Goal: Information Seeking & Learning: Learn about a topic

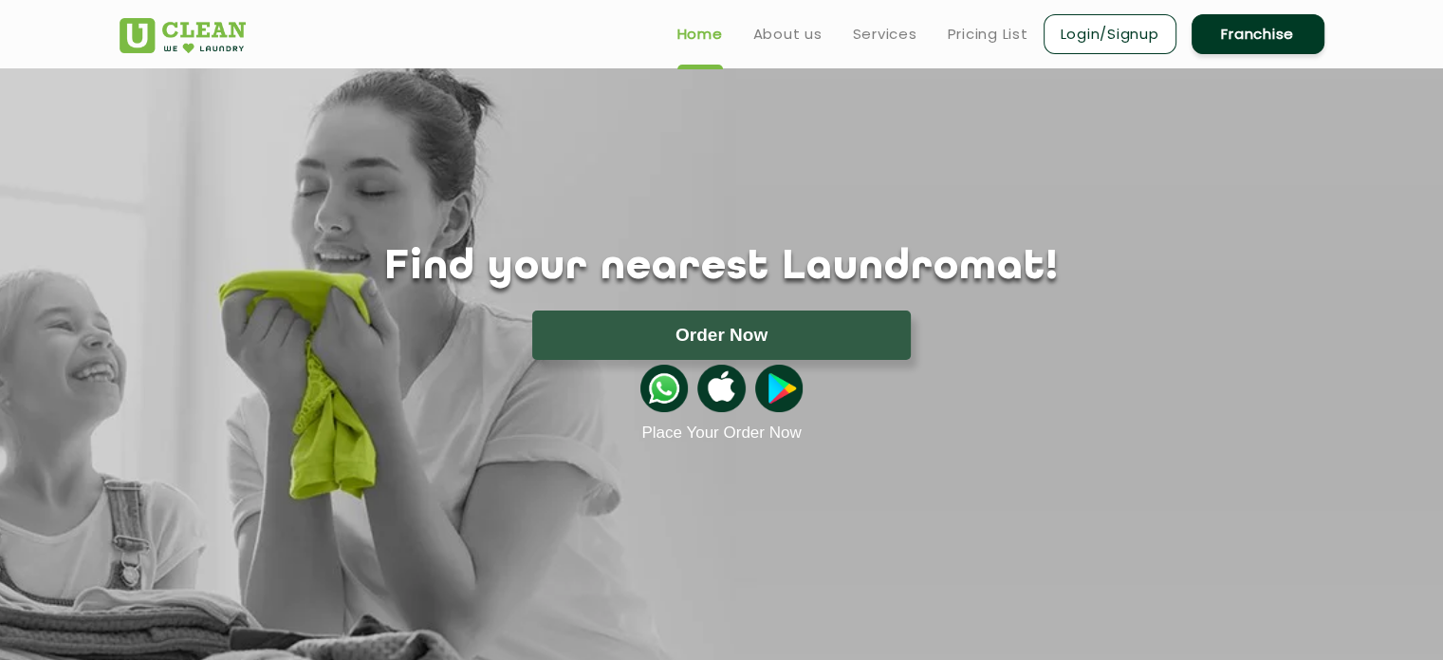
click at [151, 35] on img at bounding box center [183, 35] width 126 height 35
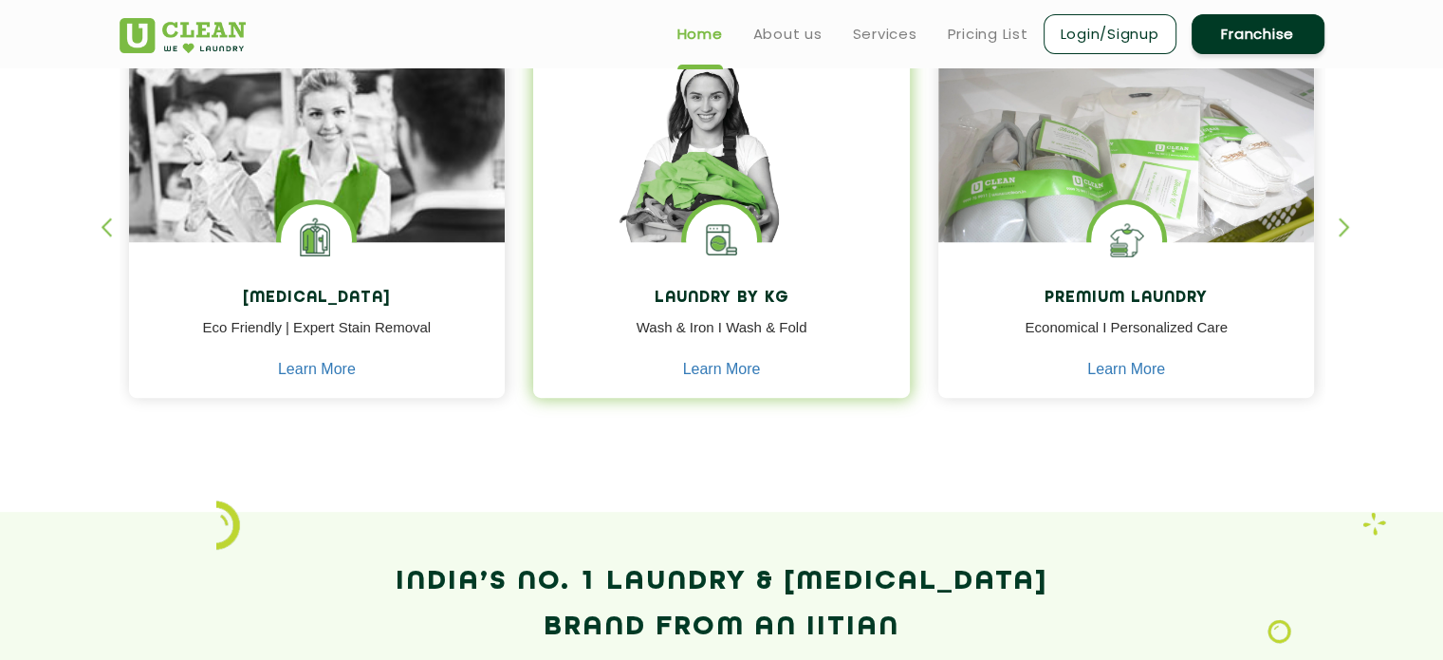
scroll to position [664, 0]
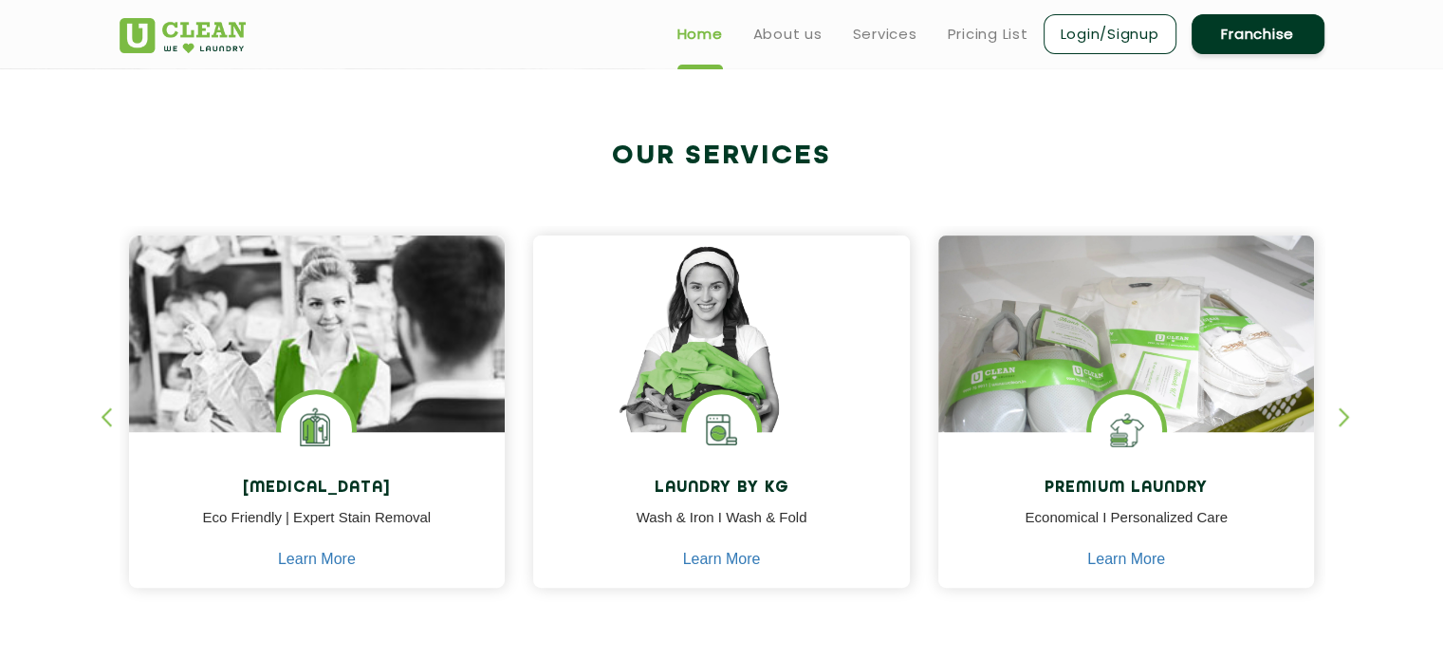
click at [1327, 417] on div "[MEDICAL_DATA] Eco Friendly | Expert Stain Removal Learn More [MEDICAL_DATA] Ec…" at bounding box center [722, 394] width 1234 height 470
click at [1355, 418] on div "button" at bounding box center [1353, 433] width 28 height 52
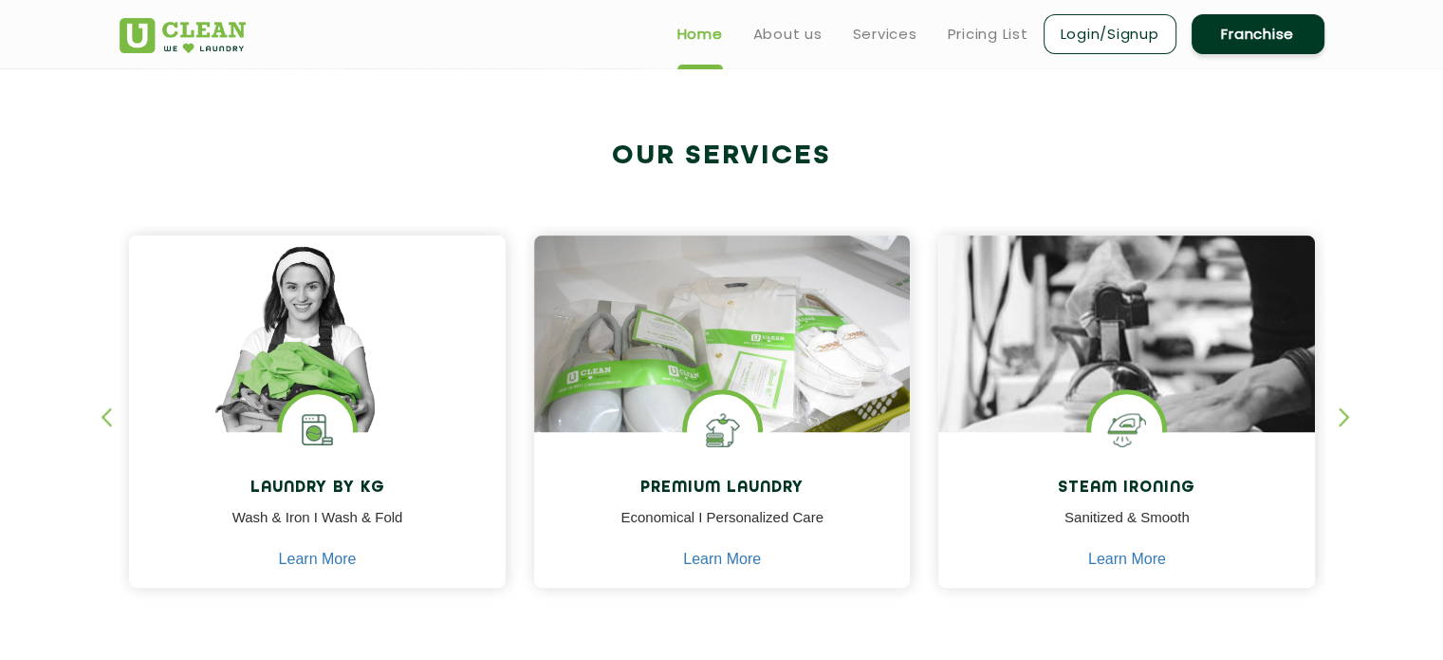
click at [1355, 418] on div "button" at bounding box center [1353, 433] width 28 height 52
click at [1350, 418] on div "button" at bounding box center [1353, 433] width 28 height 52
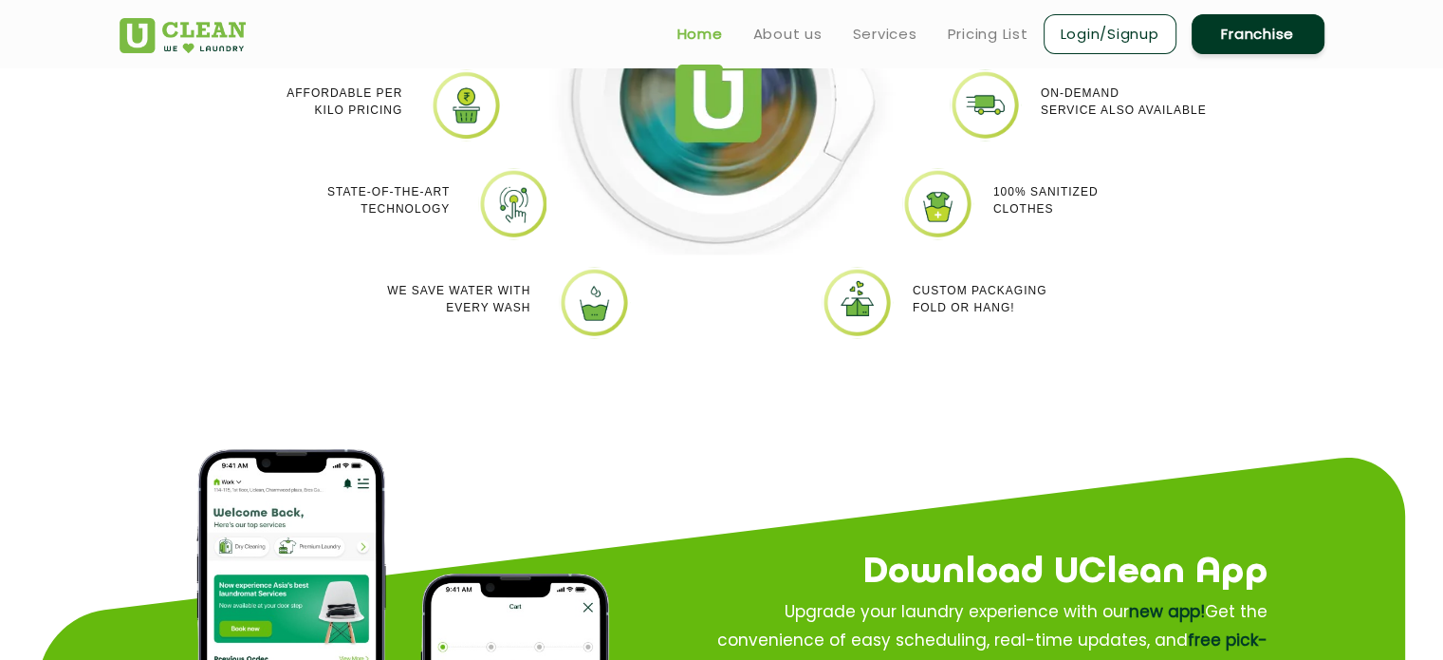
scroll to position [1613, 0]
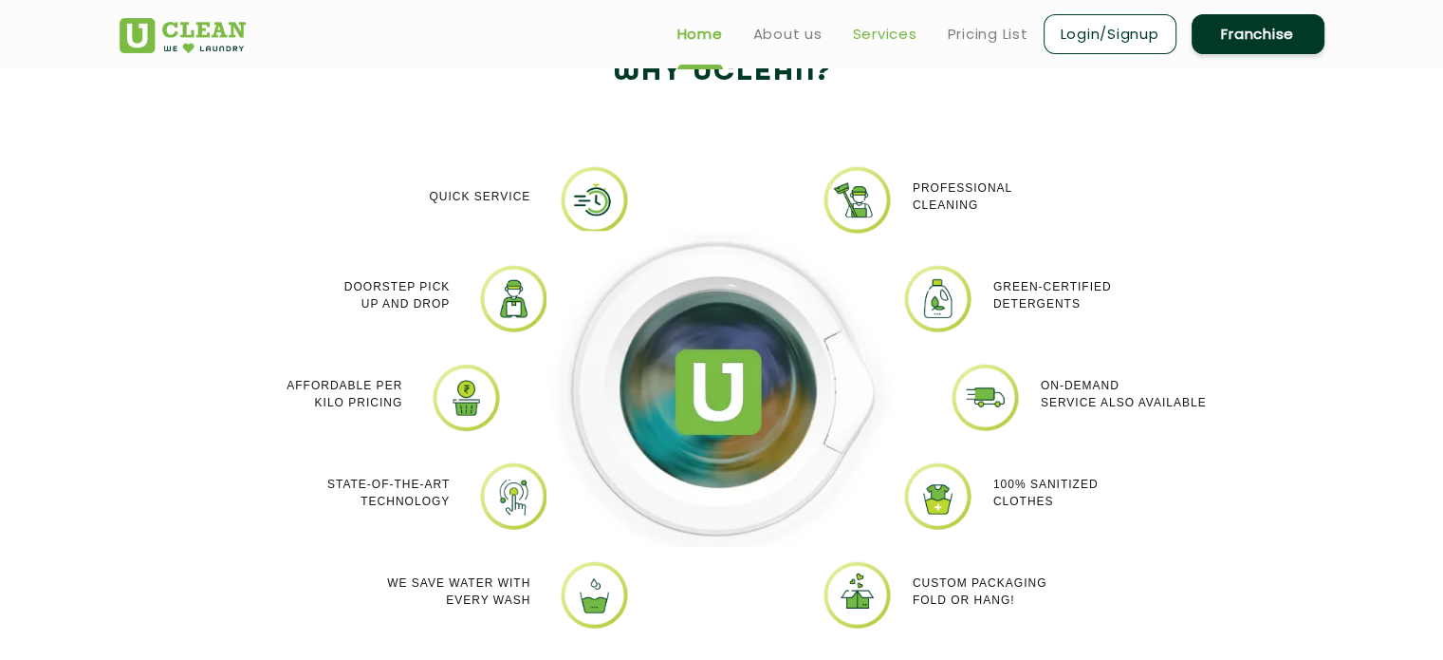
click at [874, 43] on link "Services" at bounding box center [885, 34] width 65 height 23
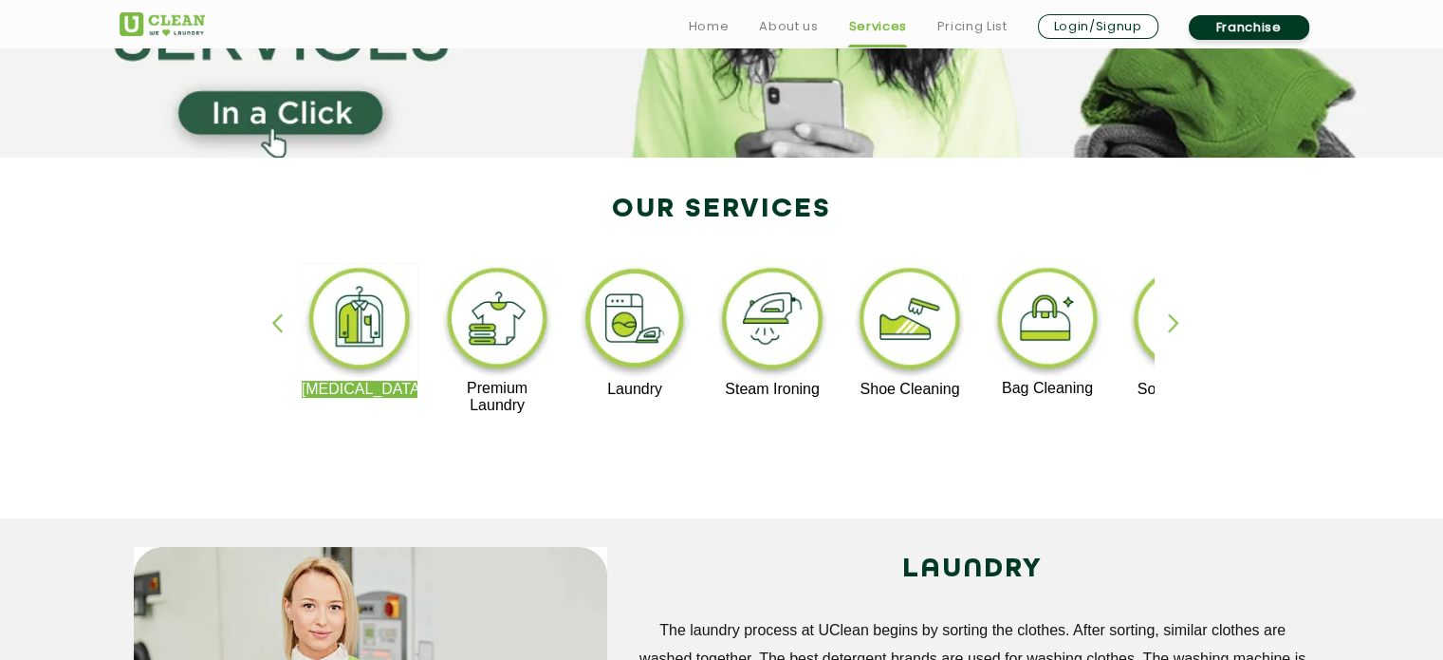
scroll to position [380, 0]
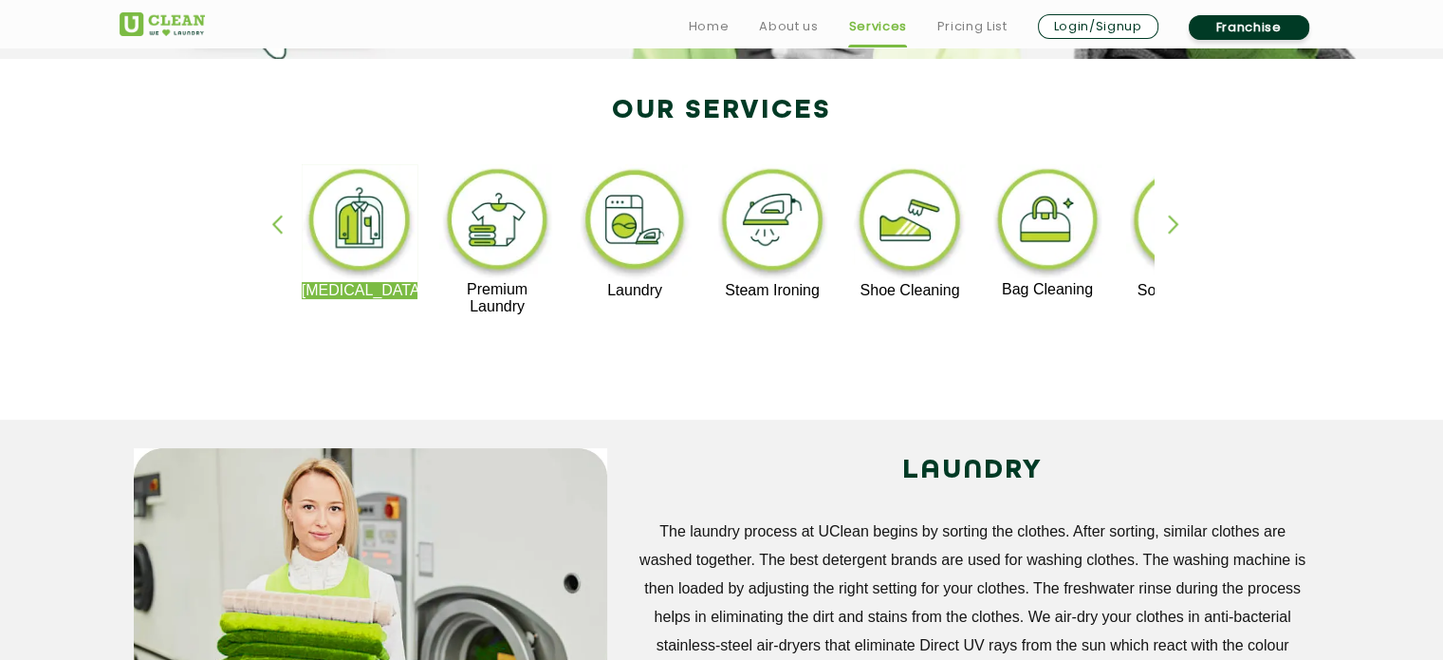
click at [1177, 234] on div "button" at bounding box center [1182, 240] width 28 height 52
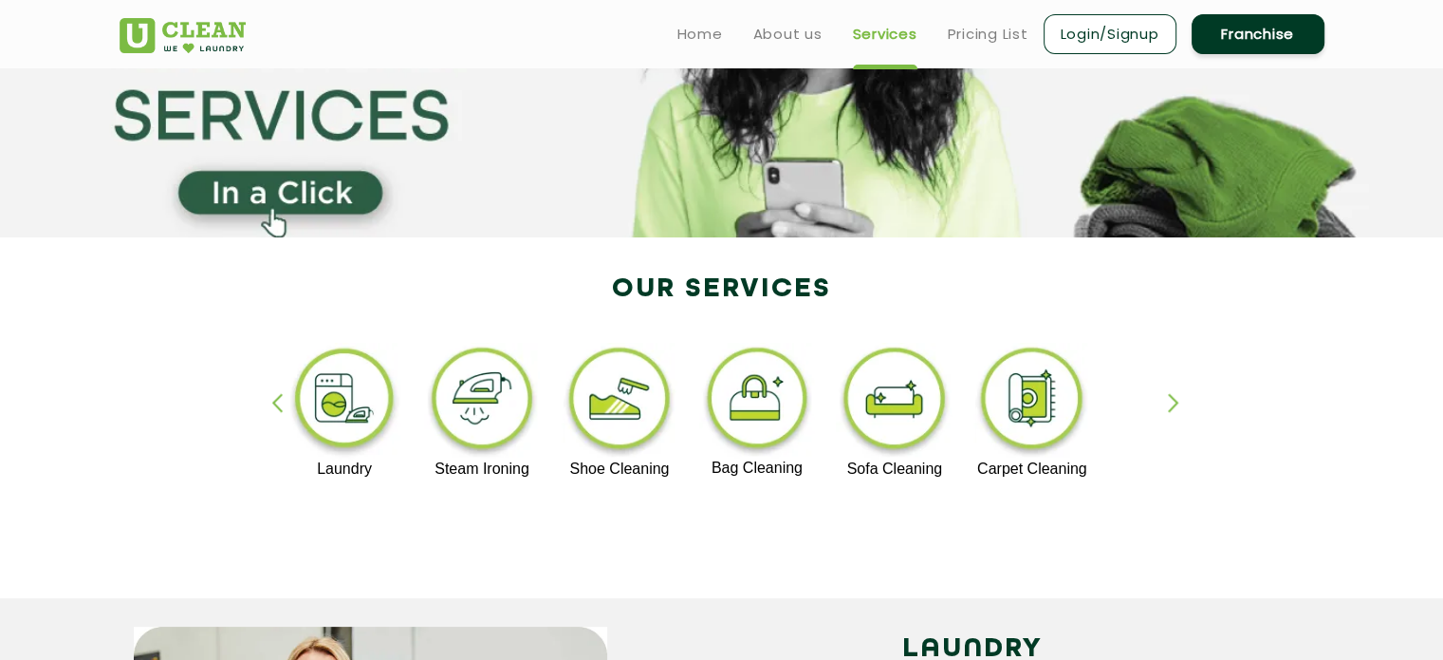
scroll to position [0, 0]
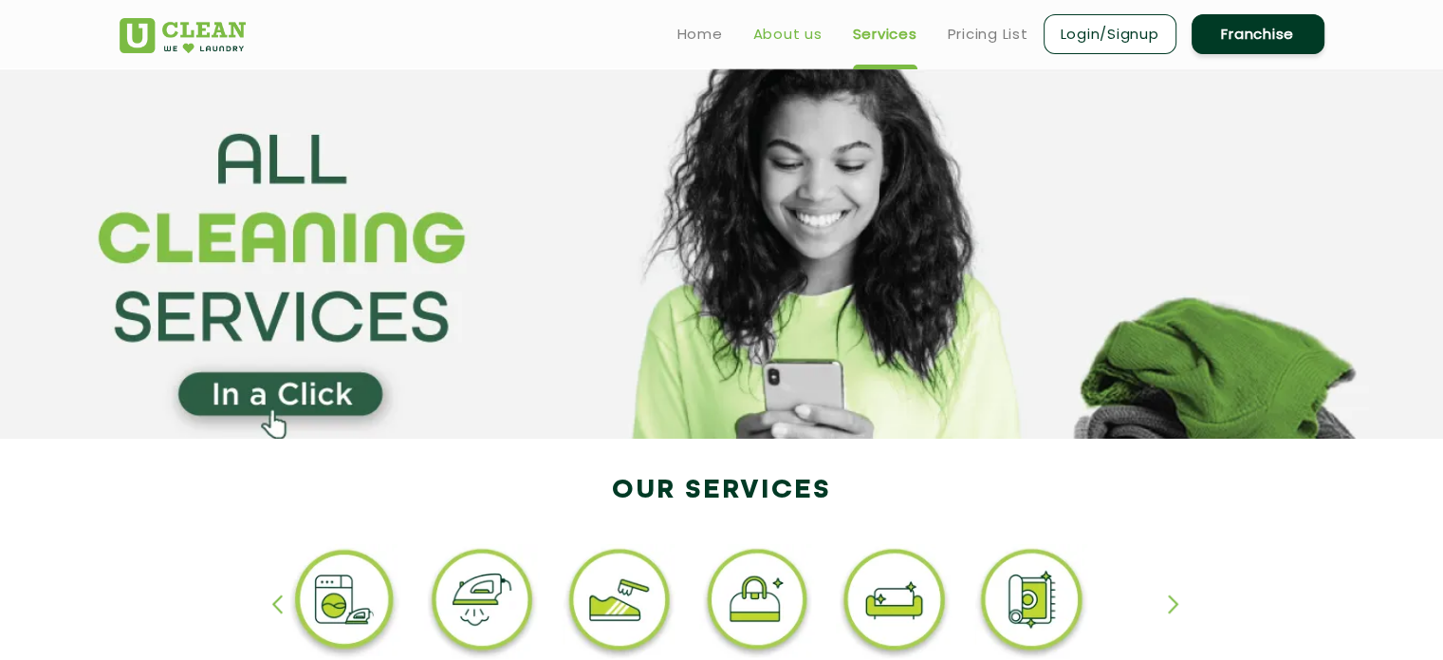
click at [763, 37] on link "About us" at bounding box center [787, 34] width 69 height 23
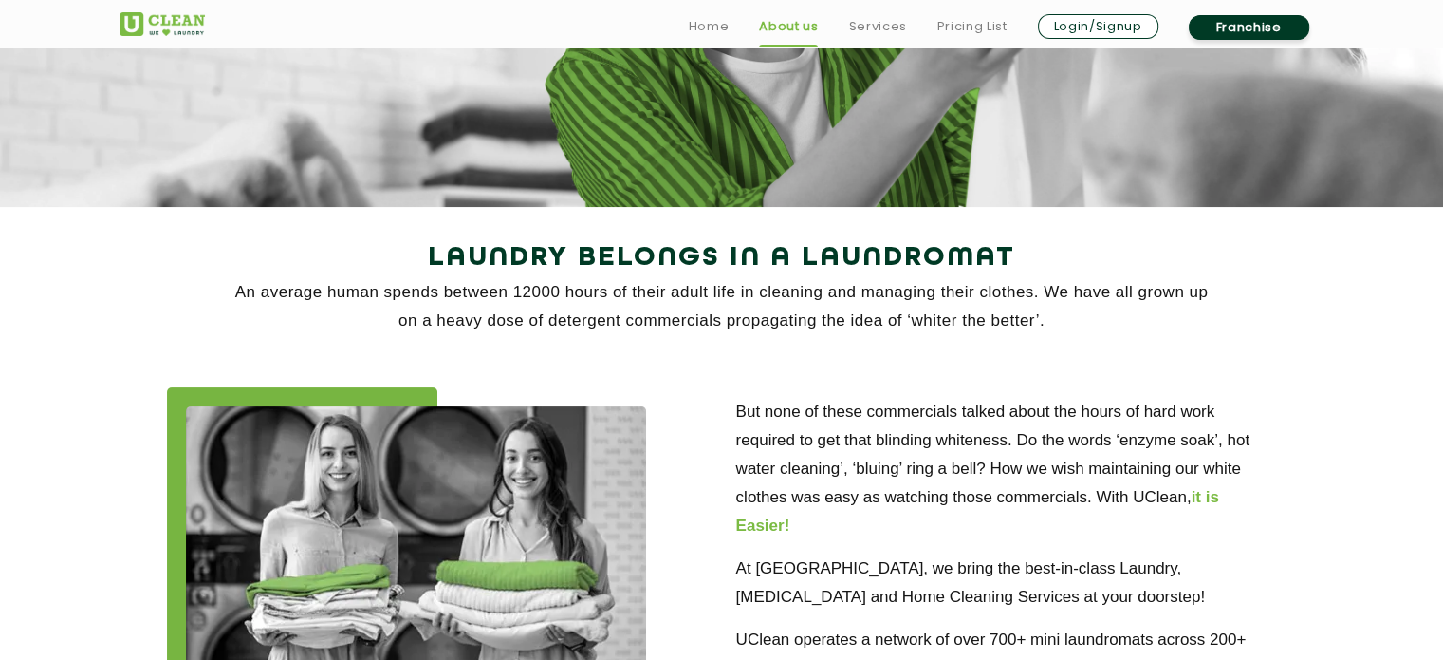
scroll to position [474, 0]
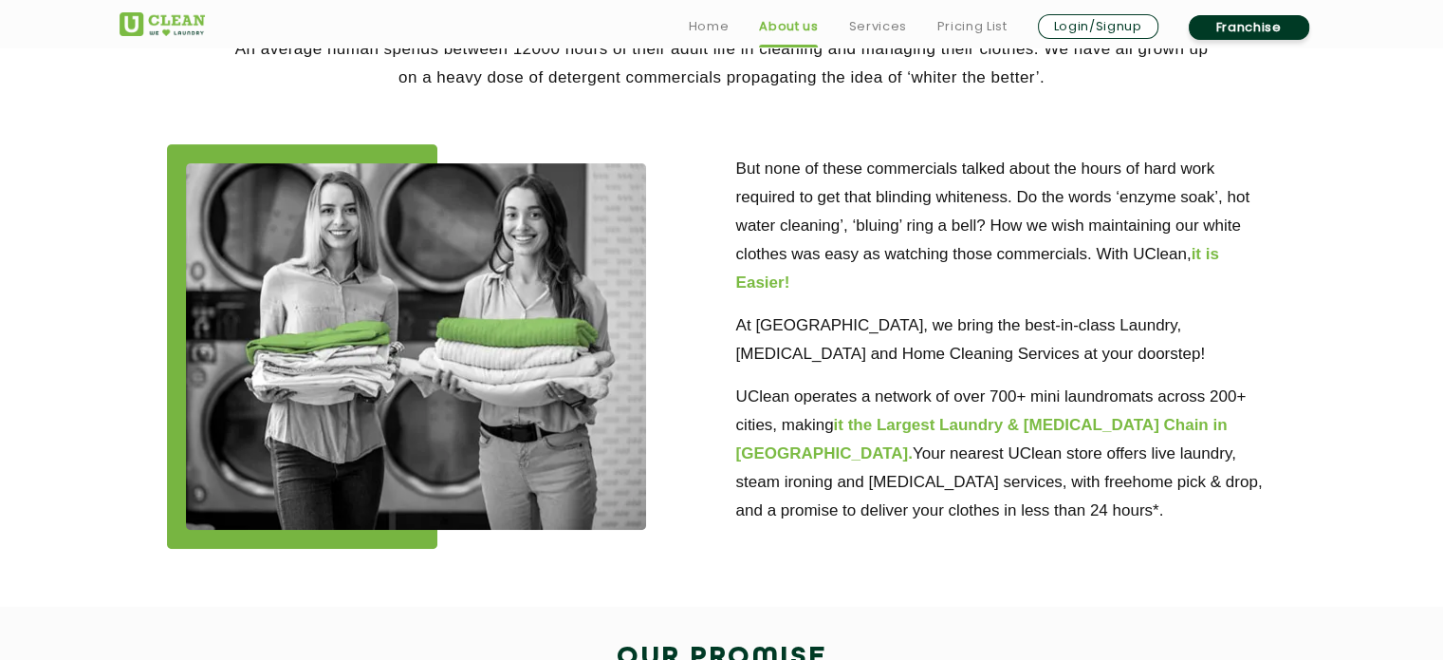
click at [537, 281] on img at bounding box center [416, 346] width 460 height 366
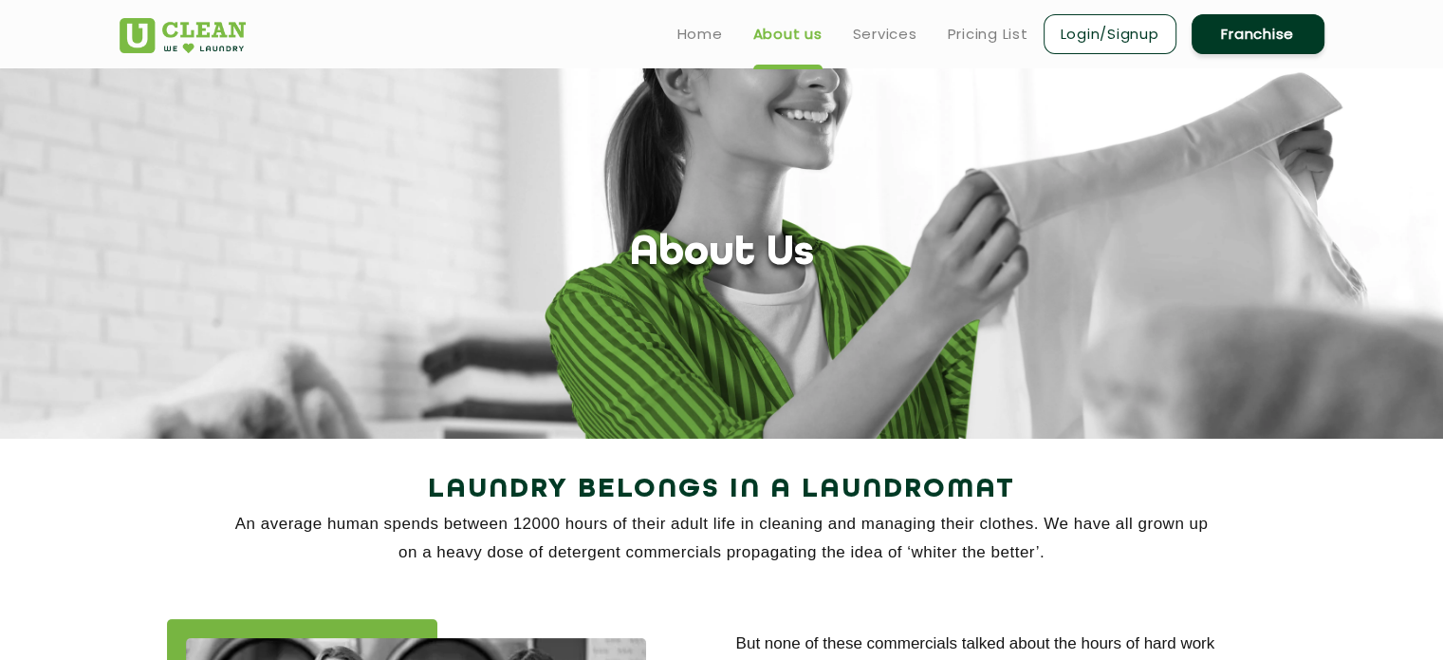
scroll to position [0, 0]
click at [706, 38] on link "Home" at bounding box center [701, 34] width 46 height 23
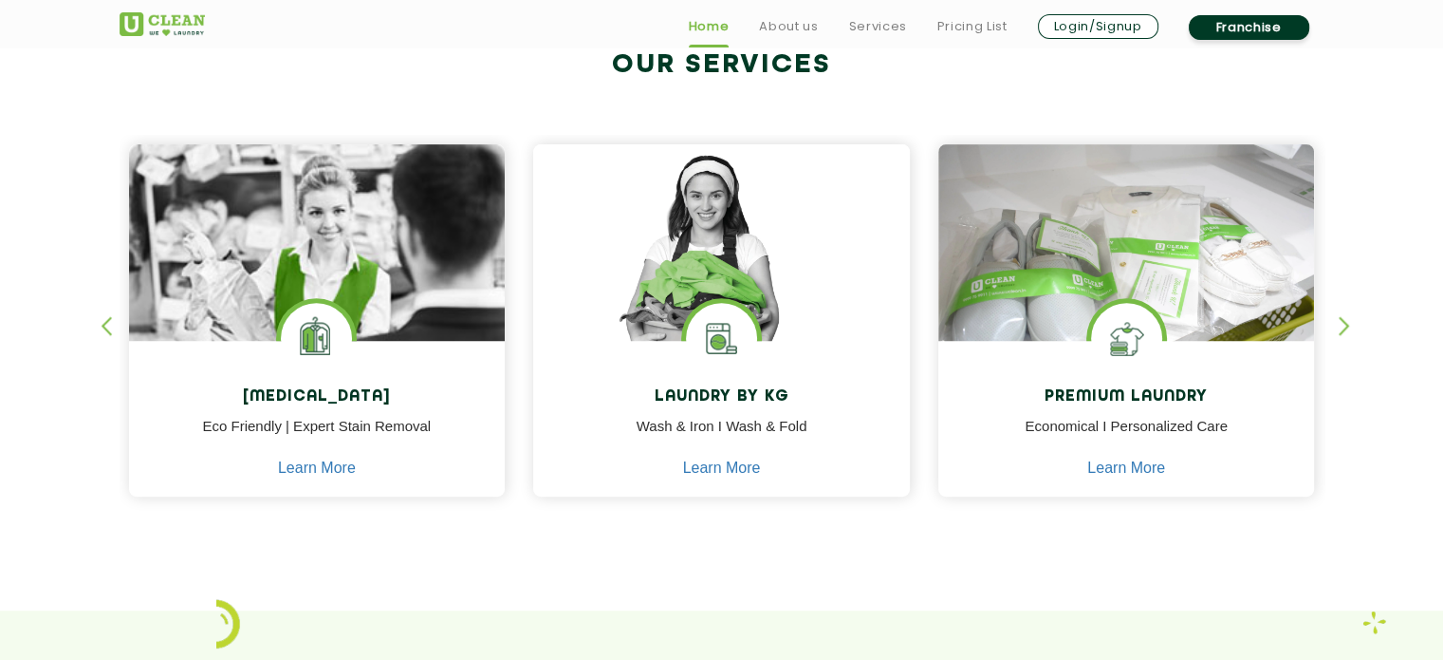
scroll to position [759, 0]
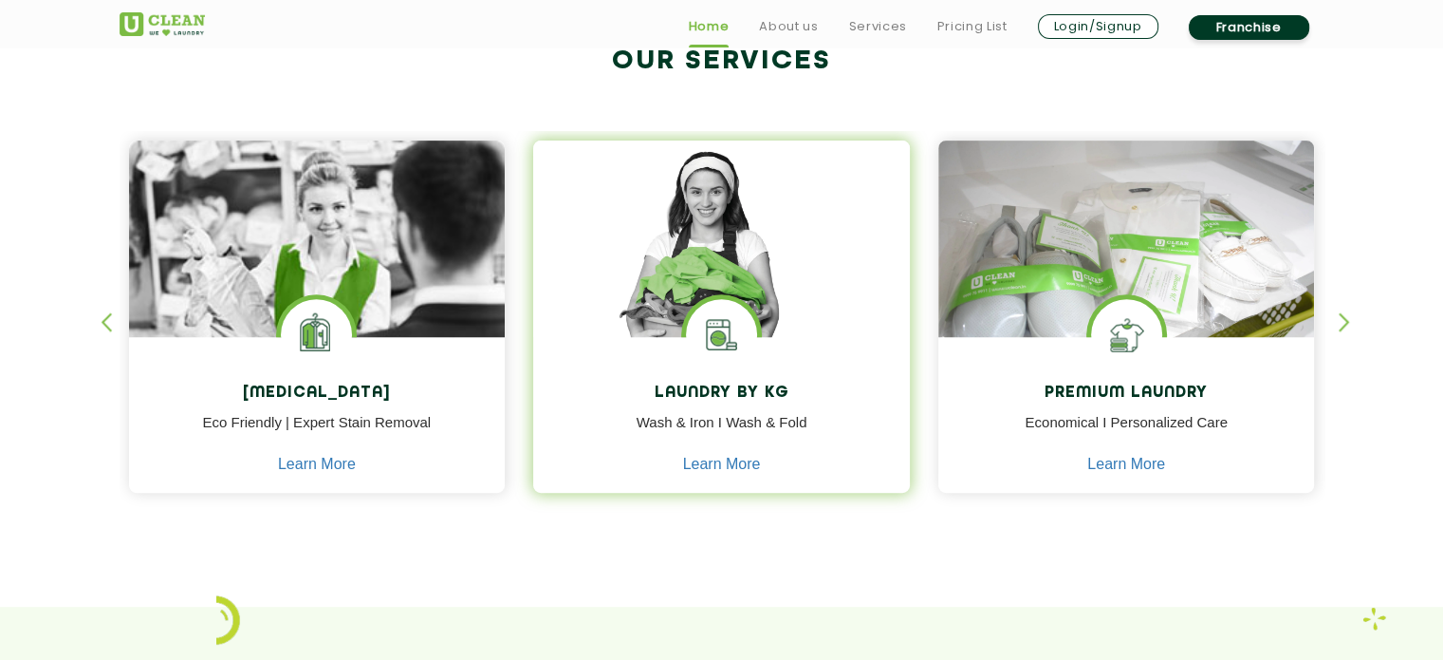
click at [767, 252] on img at bounding box center [721, 265] width 377 height 251
click at [755, 287] on img at bounding box center [721, 265] width 377 height 251
click at [725, 456] on link "Learn More" at bounding box center [722, 464] width 78 height 17
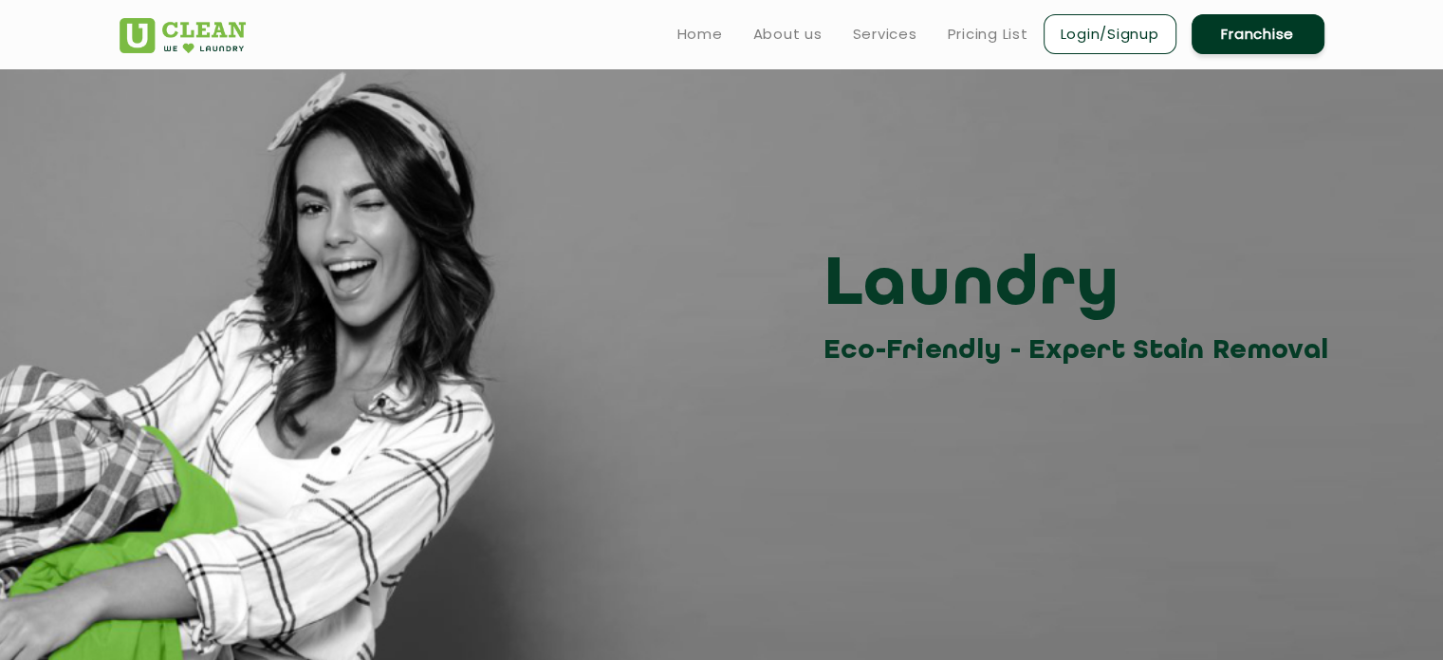
scroll to position [759, 0]
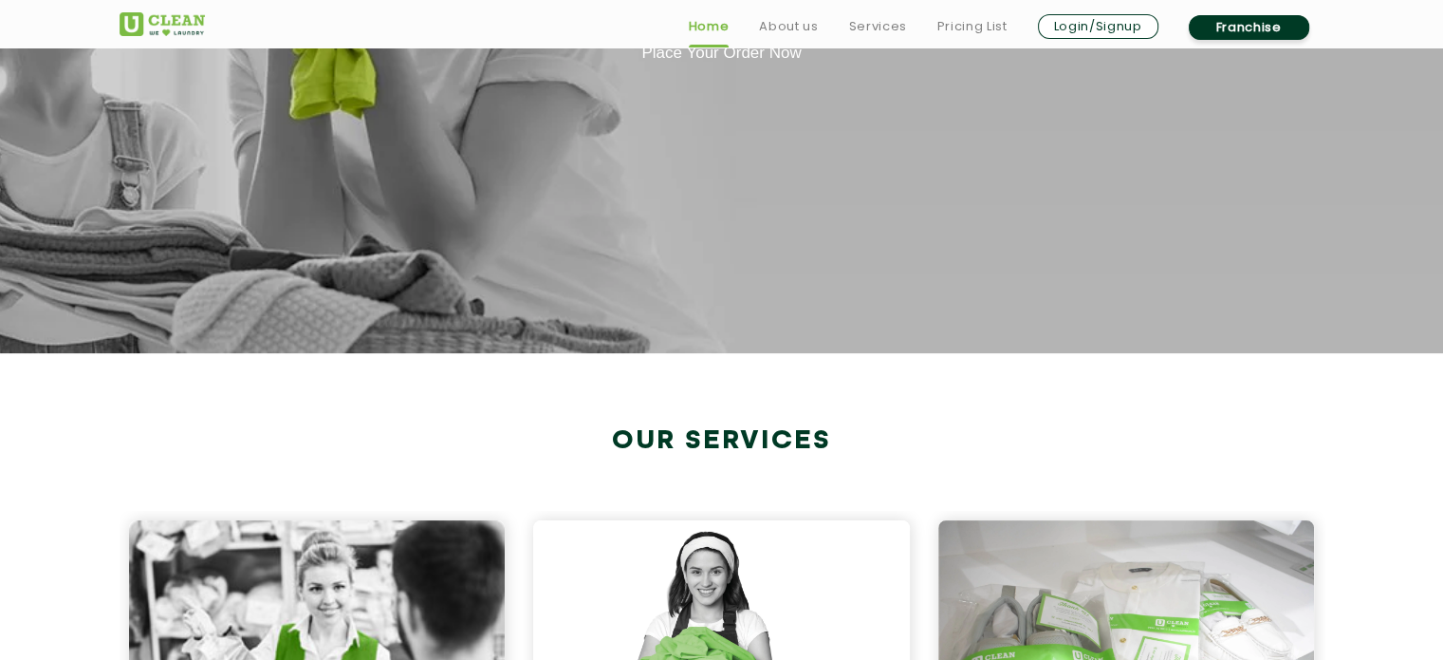
scroll to position [854, 0]
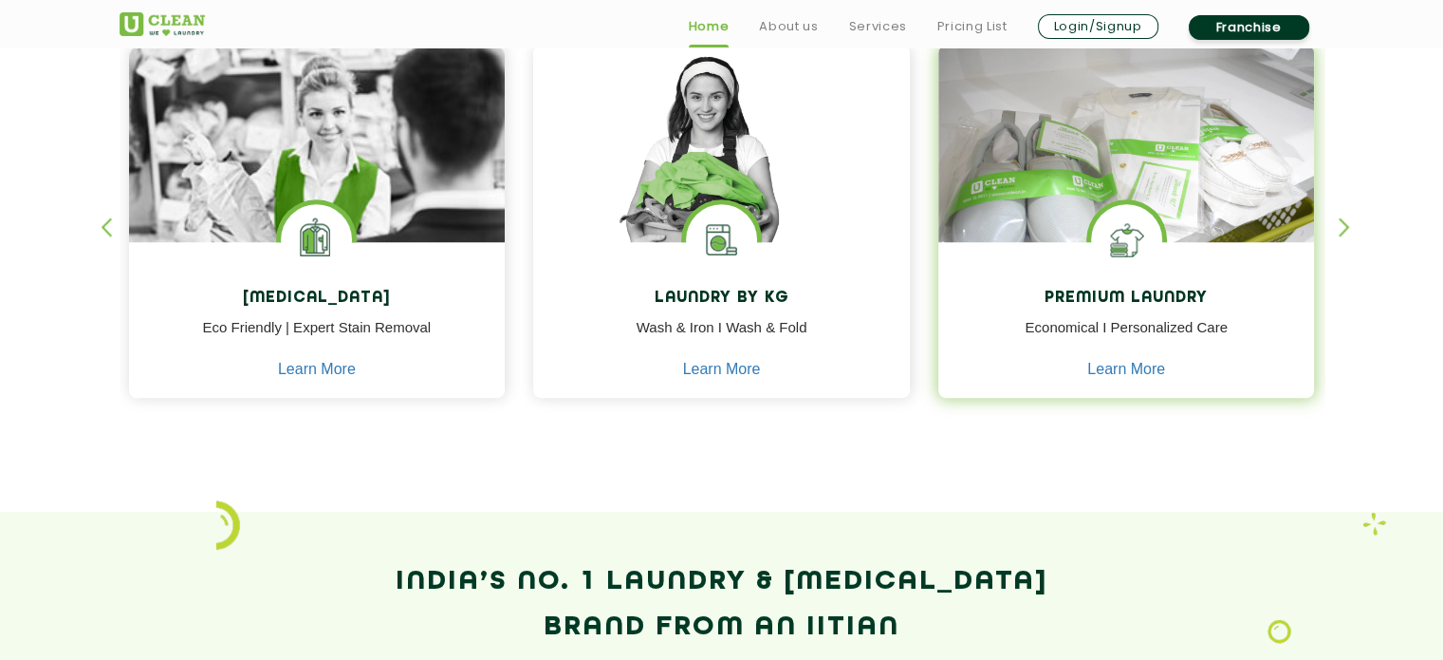
drag, startPoint x: 1226, startPoint y: 155, endPoint x: 1198, endPoint y: 248, distance: 97.3
click at [1226, 155] on img at bounding box center [1127, 171] width 377 height 251
click at [1146, 359] on p "Economical I Personalized Care" at bounding box center [1127, 338] width 348 height 43
click at [1146, 366] on link "Learn More" at bounding box center [1127, 369] width 78 height 17
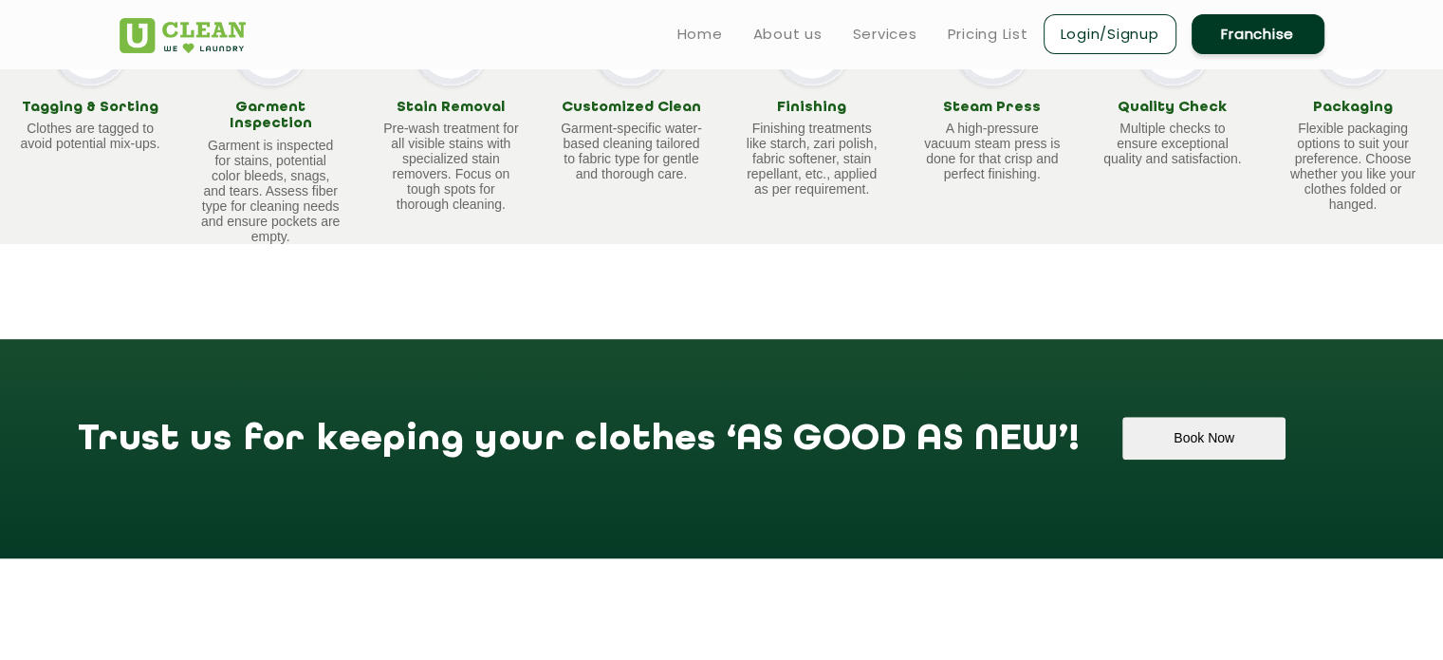
scroll to position [720, 0]
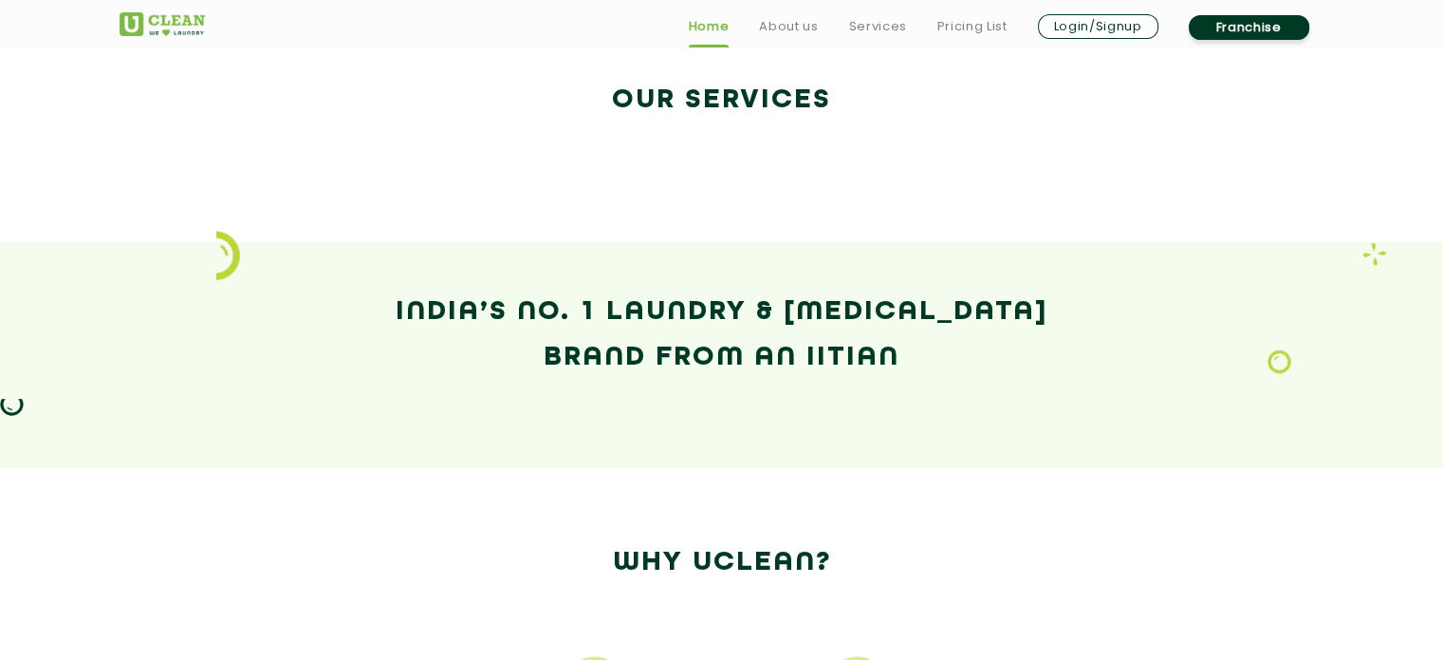
scroll to position [854, 0]
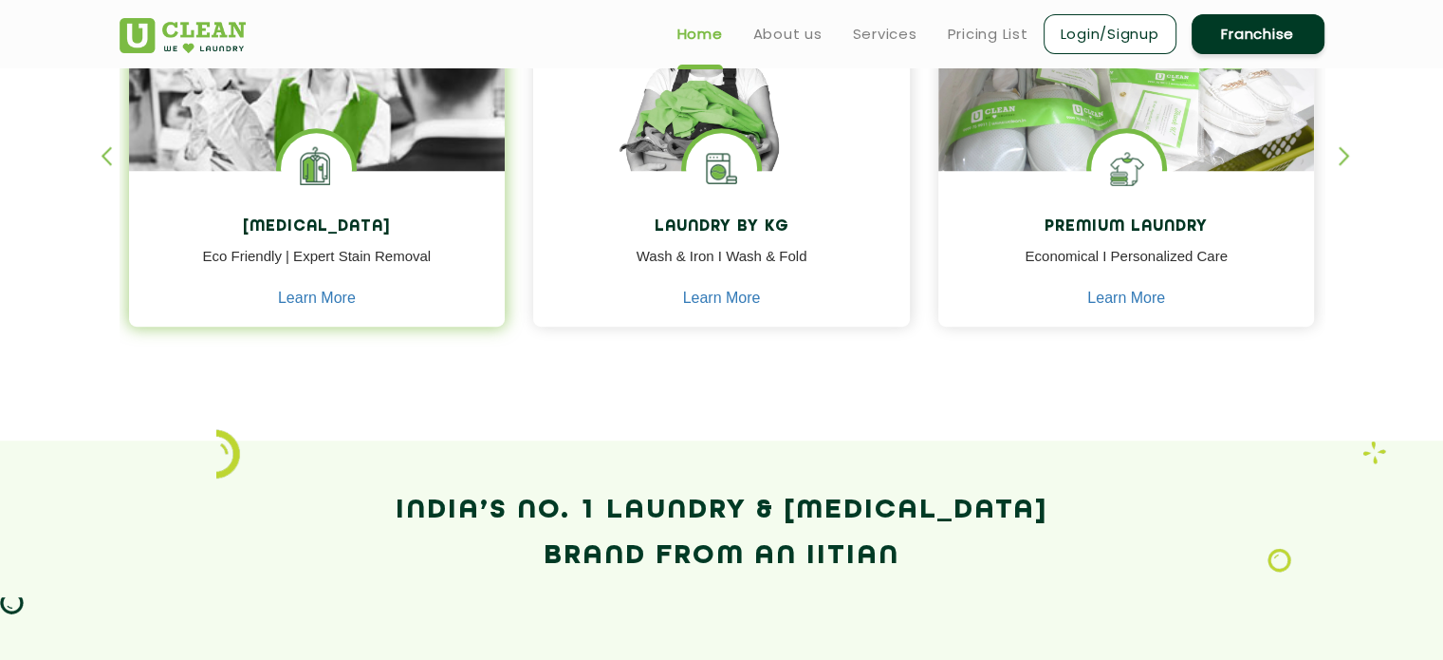
scroll to position [854, 0]
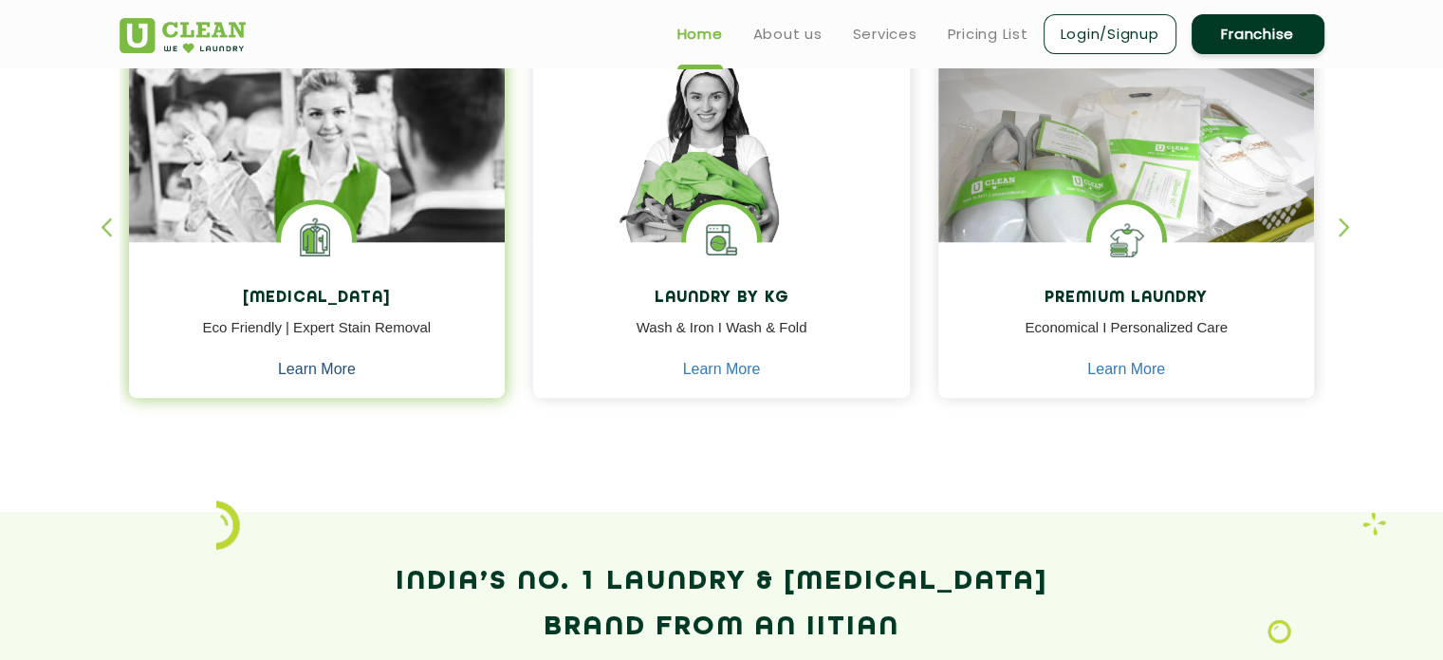
click at [319, 362] on link "Learn More" at bounding box center [317, 369] width 78 height 17
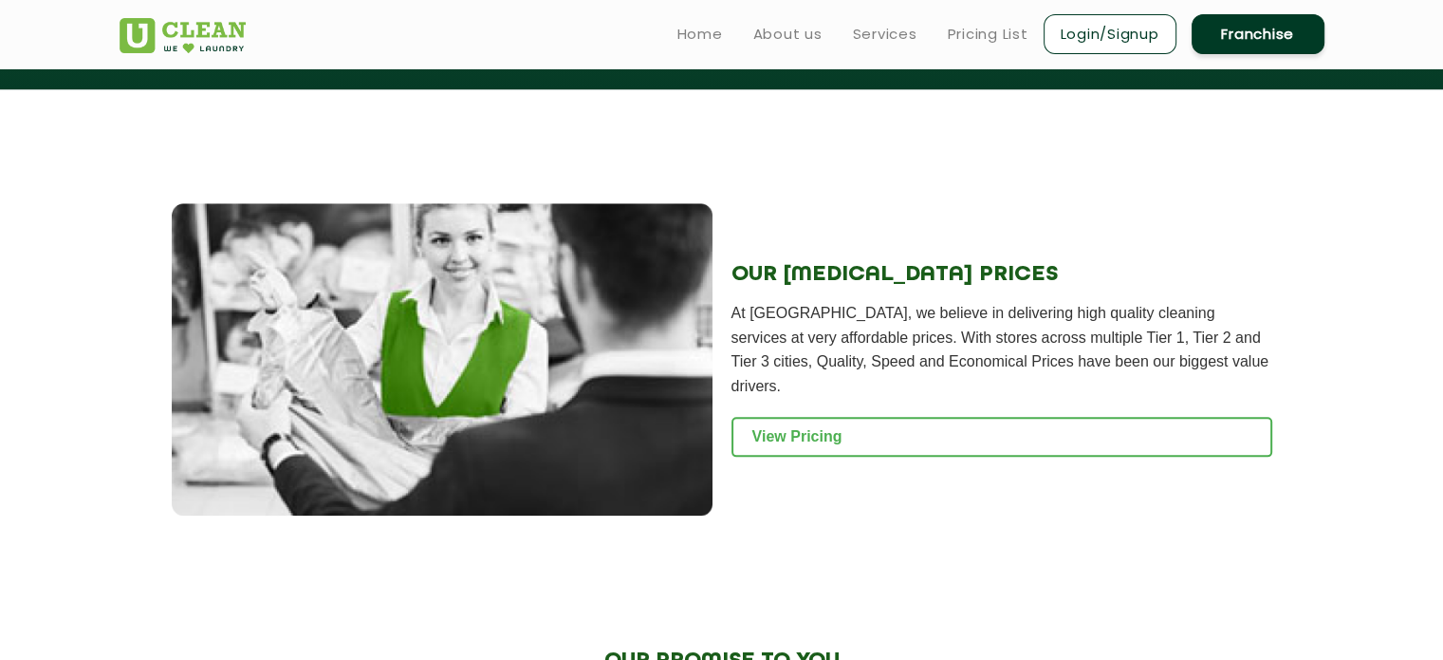
scroll to position [2088, 0]
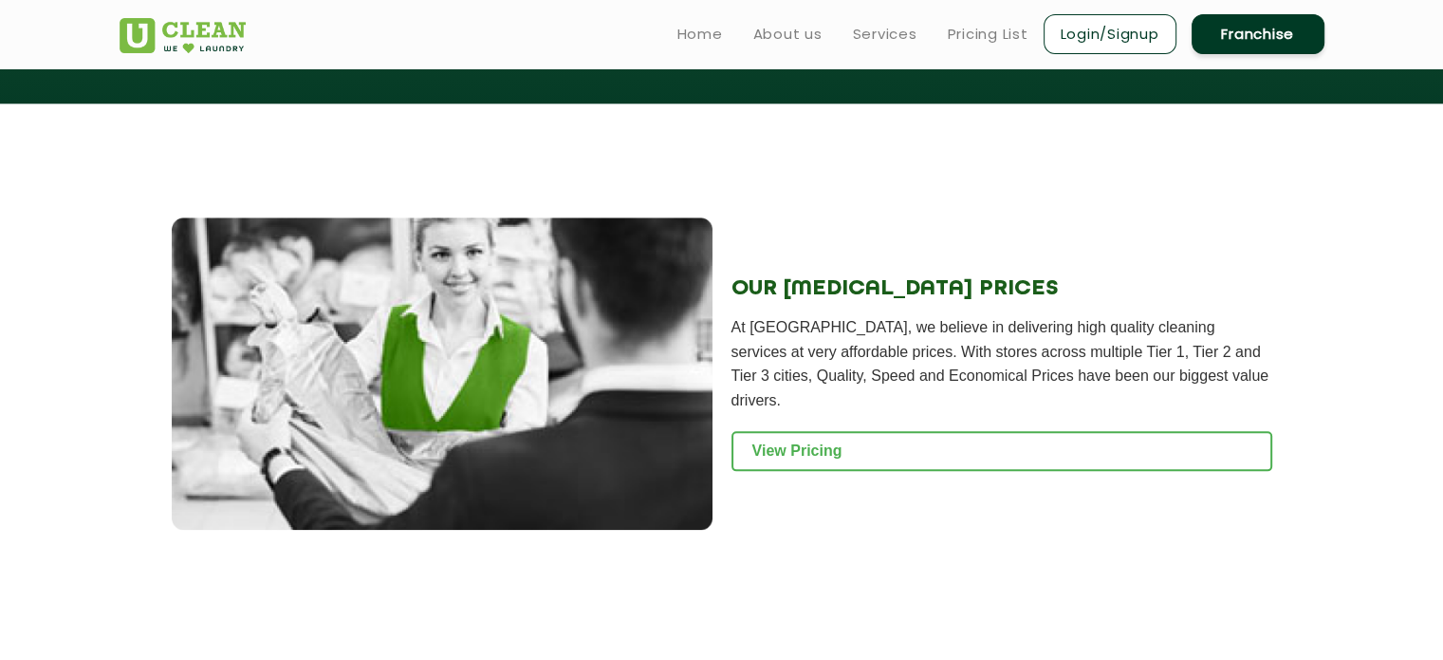
click at [747, 238] on div "OUR [MEDICAL_DATA] PRICES At [GEOGRAPHIC_DATA], we believe in delivering high q…" at bounding box center [1002, 373] width 541 height 313
